Goal: Entertainment & Leisure: Consume media (video, audio)

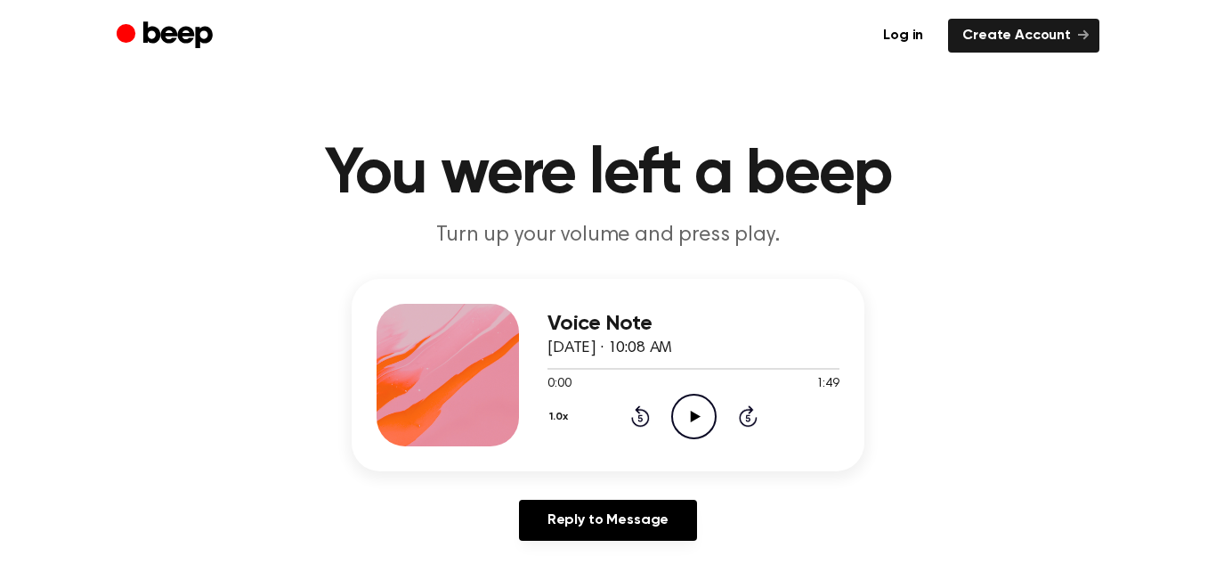
click at [681, 402] on icon "Play Audio" at bounding box center [693, 415] width 45 height 45
click at [691, 417] on icon at bounding box center [694, 416] width 8 height 12
click at [593, 91] on main "You were left a beep Turn up your volume and press play. Voice Note August 19, …" at bounding box center [608, 549] width 1216 height 1098
click at [702, 409] on icon "Play Audio" at bounding box center [693, 415] width 45 height 45
click at [702, 422] on icon "Pause Audio" at bounding box center [693, 415] width 45 height 45
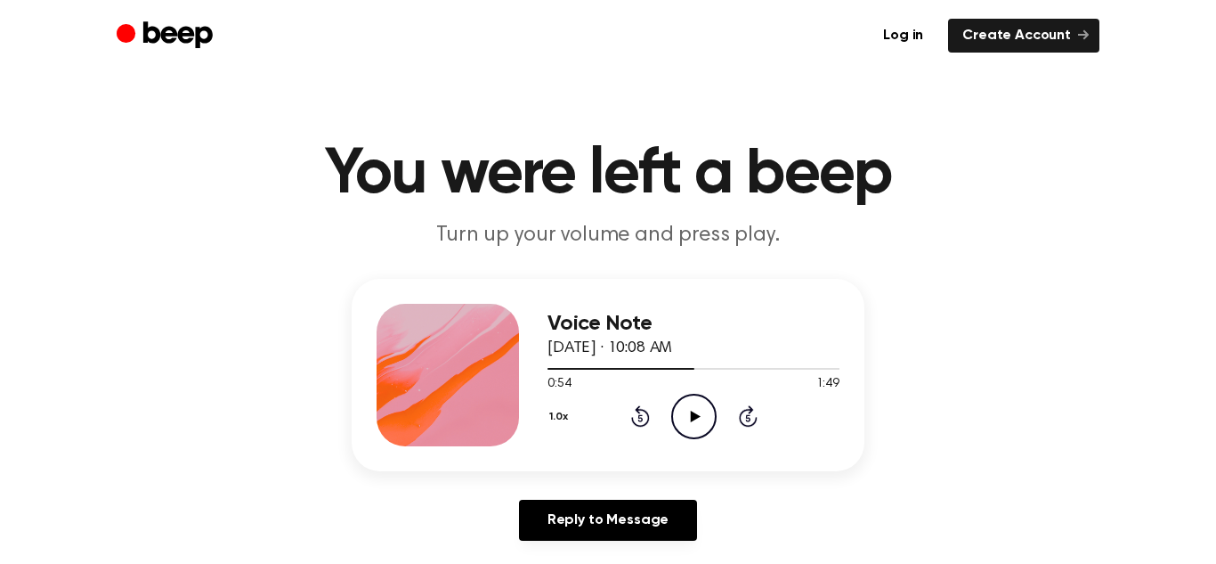
click at [694, 418] on icon at bounding box center [695, 416] width 10 height 12
click at [694, 418] on icon at bounding box center [694, 416] width 8 height 12
click at [687, 422] on icon "Play Audio" at bounding box center [693, 415] width 45 height 45
click at [704, 398] on icon "Play Audio" at bounding box center [693, 415] width 45 height 45
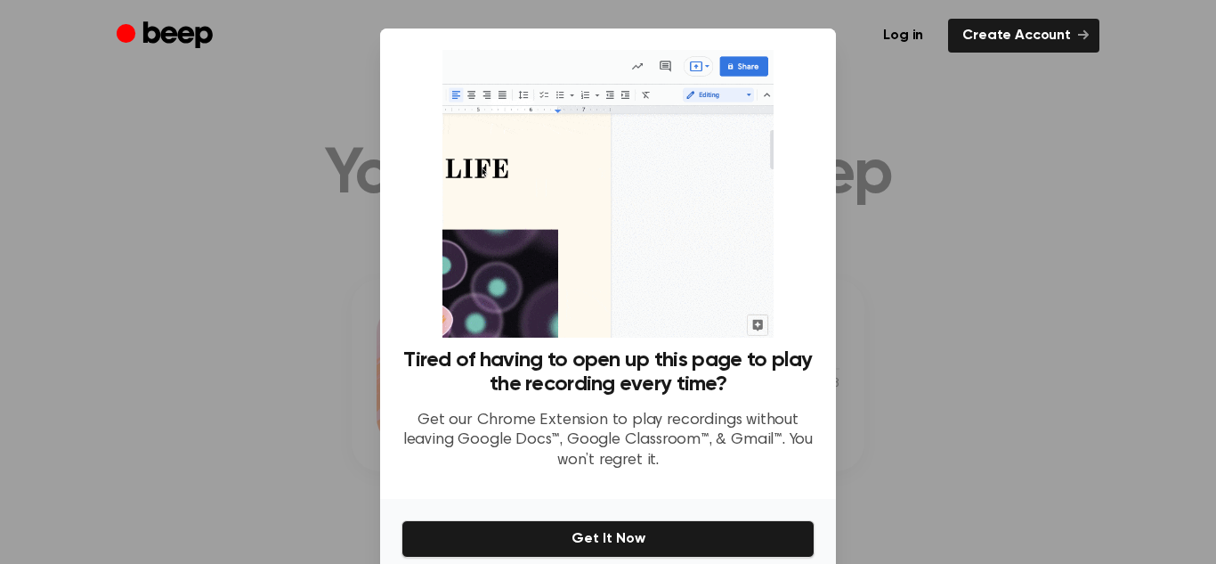
scroll to position [79, 0]
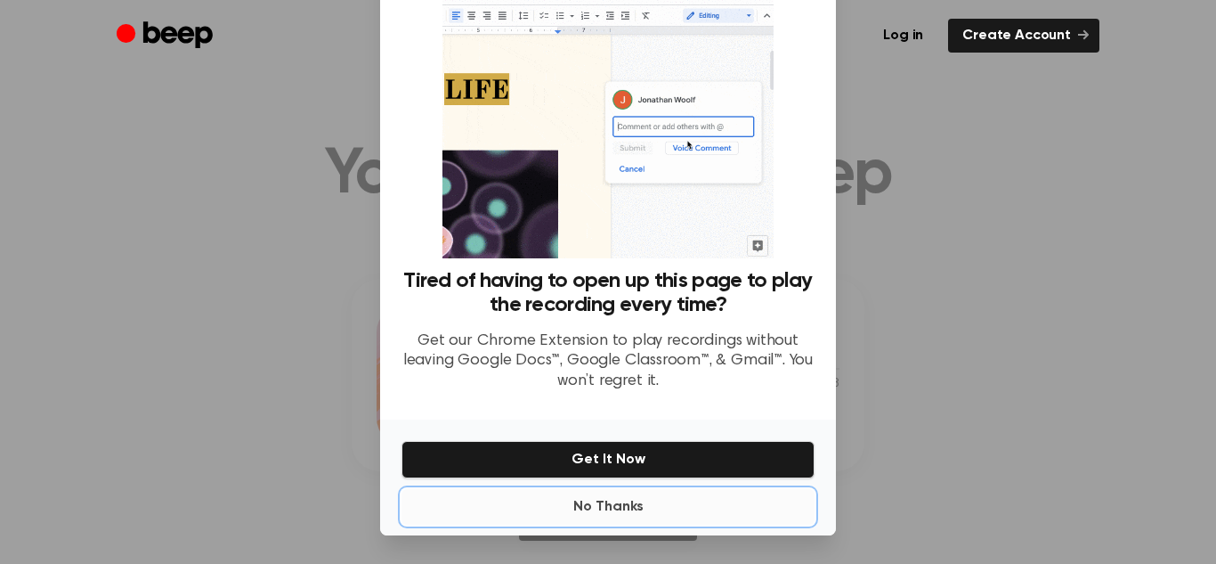
click at [603, 513] on button "No Thanks" at bounding box center [608, 507] width 413 height 36
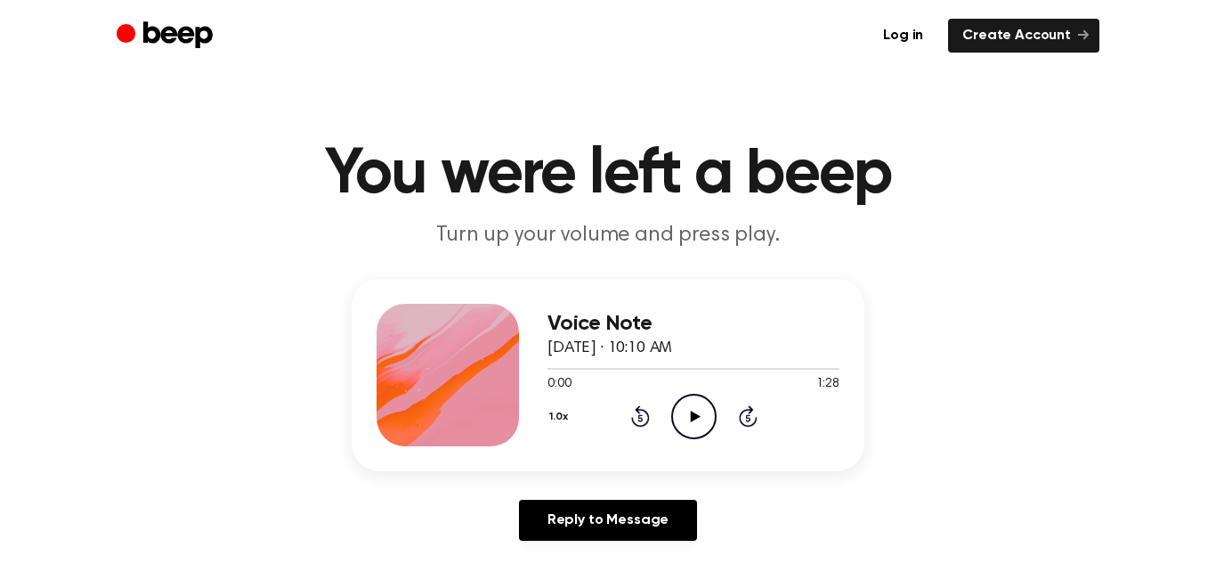
click at [682, 428] on icon "Play Audio" at bounding box center [693, 415] width 45 height 45
click at [689, 423] on icon "Pause Audio" at bounding box center [693, 415] width 45 height 45
click at [689, 410] on icon "Play Audio" at bounding box center [693, 415] width 45 height 45
click at [694, 408] on icon "Play Audio" at bounding box center [693, 415] width 45 height 45
click at [702, 413] on icon "Pause Audio" at bounding box center [693, 415] width 45 height 45
